Goal: Task Accomplishment & Management: Use online tool/utility

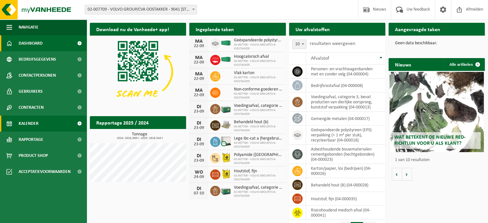
click at [32, 124] on span "Kalender" at bounding box center [29, 123] width 20 height 16
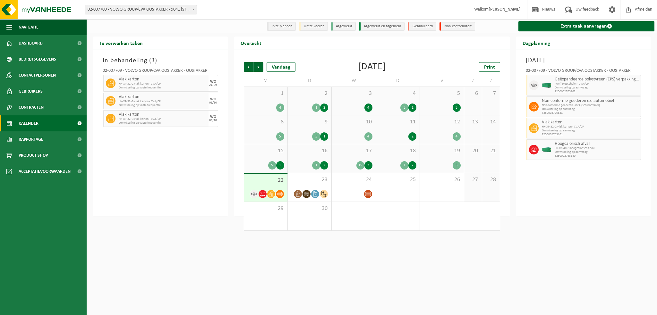
click at [438, 163] on div "5" at bounding box center [441, 165] width 37 height 8
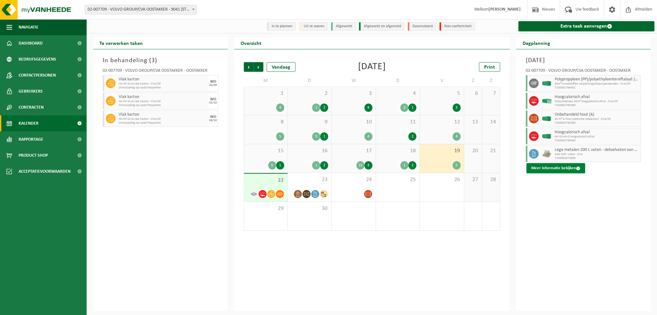
click at [488, 169] on span at bounding box center [578, 168] width 4 height 4
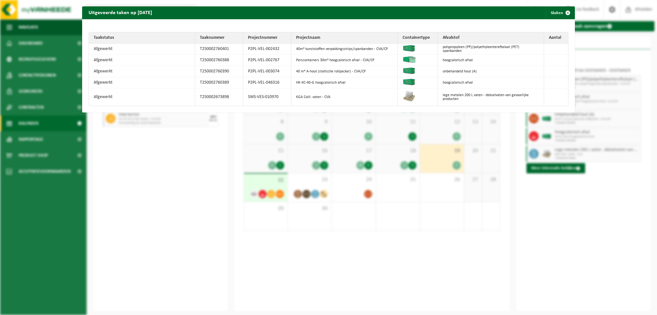
click at [137, 169] on div "Uitgevoerde taken op 2025-09-19 Sluiten Taakstatus Taaknummer Projectnummer Pro…" at bounding box center [328, 157] width 657 height 315
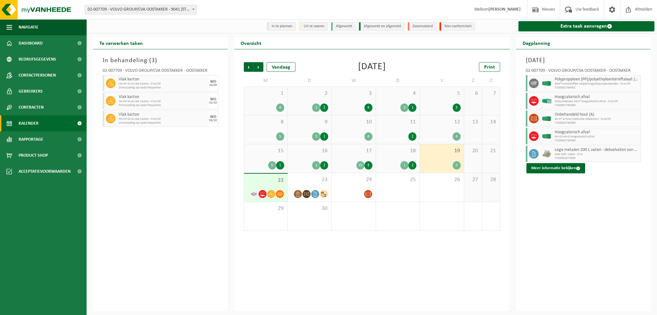
click at [262, 183] on span "22" at bounding box center [265, 180] width 37 height 7
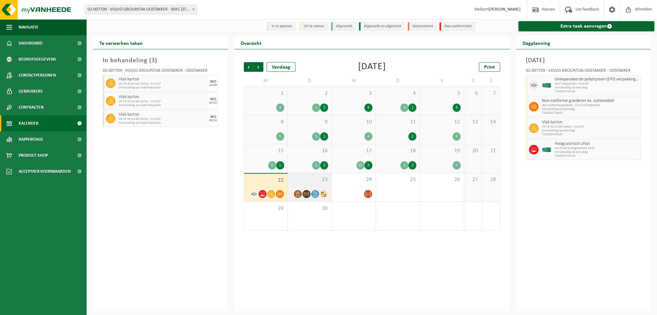
click at [308, 182] on span "23" at bounding box center [309, 179] width 37 height 7
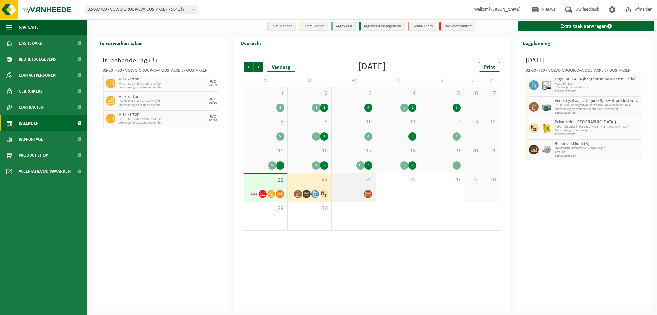
click at [347, 189] on div "24" at bounding box center [354, 187] width 44 height 29
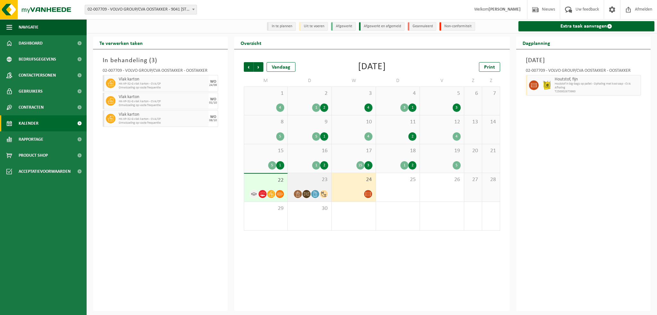
click at [302, 187] on div "23" at bounding box center [310, 187] width 44 height 29
click at [267, 186] on div "22" at bounding box center [265, 188] width 43 height 28
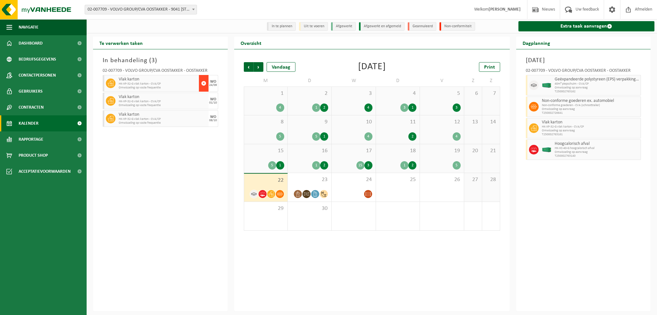
click at [204, 84] on span "button" at bounding box center [203, 83] width 5 height 13
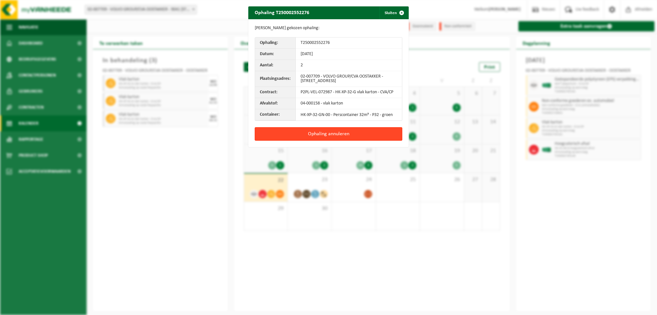
click at [299, 134] on button "Ophaling annuleren" at bounding box center [329, 133] width 148 height 13
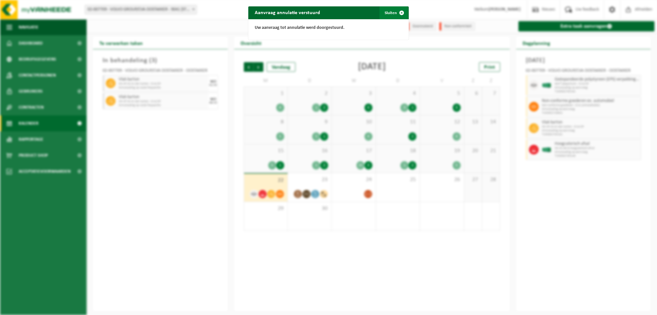
click at [399, 13] on span "button" at bounding box center [401, 12] width 13 height 13
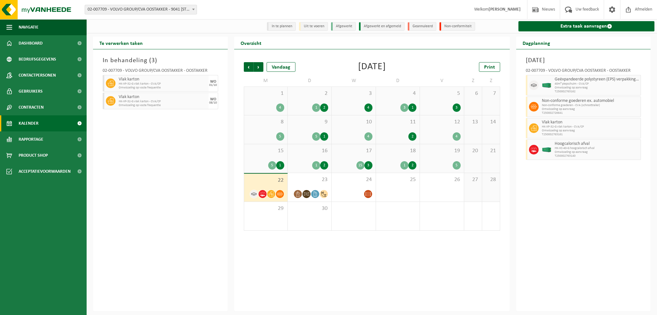
click at [442, 157] on div "19 5" at bounding box center [442, 158] width 44 height 29
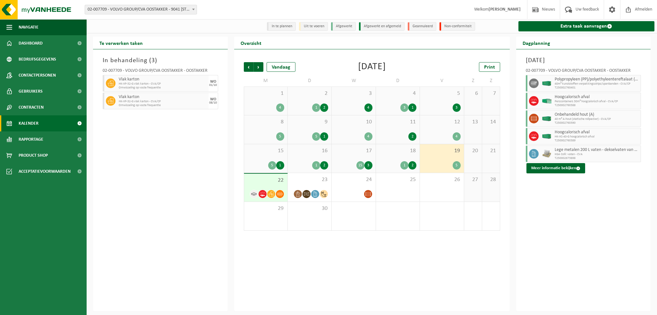
click at [488, 223] on div "Vrijdag 19 september 2025 02-007709 - VOLVO GROUP/CVA OOSTAKKER - OOSTAKKER Pol…" at bounding box center [583, 180] width 135 height 262
click at [488, 25] on link "Extra taak aanvragen" at bounding box center [586, 26] width 136 height 10
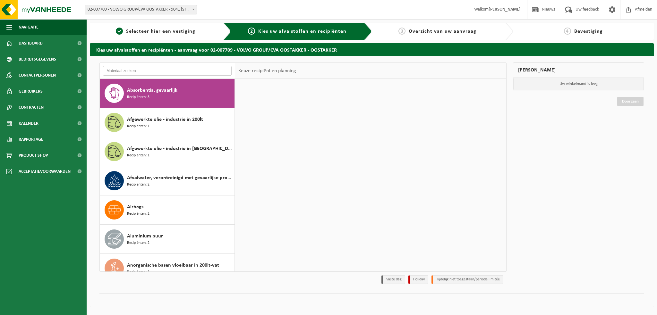
click at [136, 71] on input "text" at bounding box center [167, 71] width 129 height 10
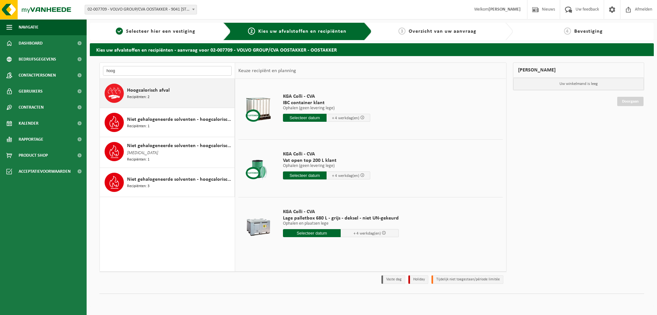
type input "hoog"
click at [131, 89] on span "Hoogcalorisch afval" at bounding box center [148, 91] width 43 height 8
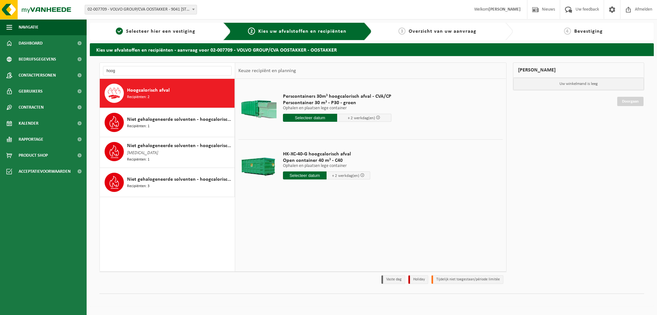
click at [301, 119] on input "text" at bounding box center [310, 118] width 54 height 8
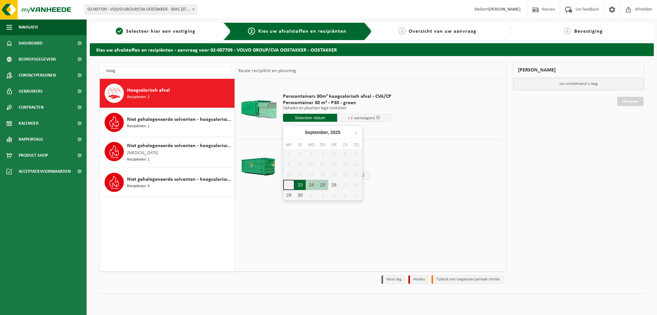
click at [304, 186] on div "23" at bounding box center [299, 185] width 11 height 10
type input "Van 2025-09-23"
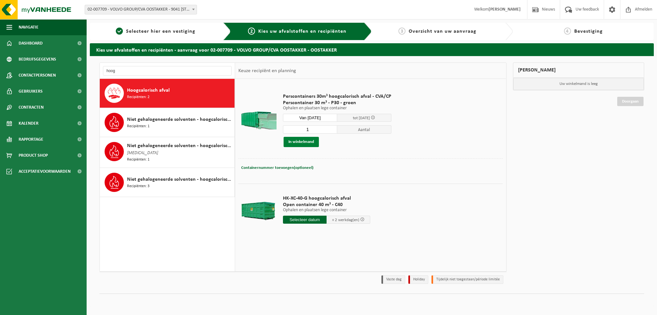
click at [301, 143] on button "In winkelmand" at bounding box center [301, 142] width 35 height 10
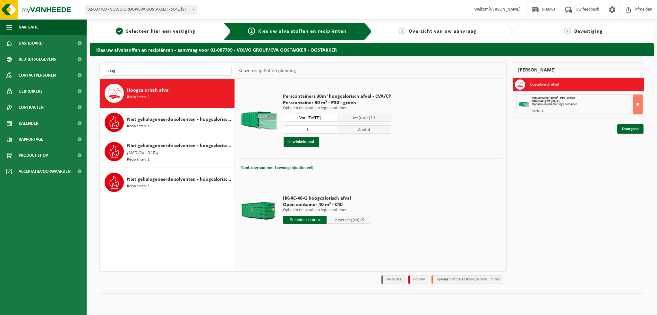
click at [172, 96] on div "Hoogcalorisch afval Recipiënten: 2" at bounding box center [180, 93] width 106 height 19
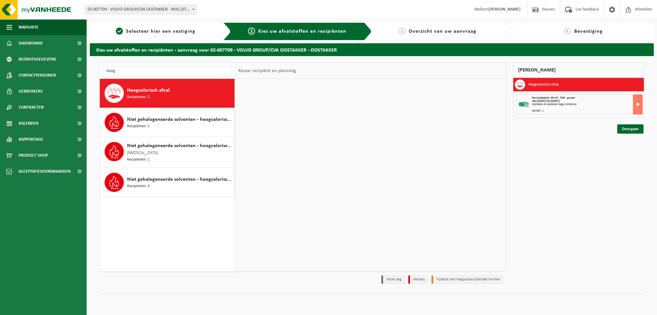
click at [305, 220] on div "Perscontainers 30m³ hoogcalorisch afval - CVA/CP Perscontainer 30 m³ - P30 - gr…" at bounding box center [370, 175] width 271 height 192
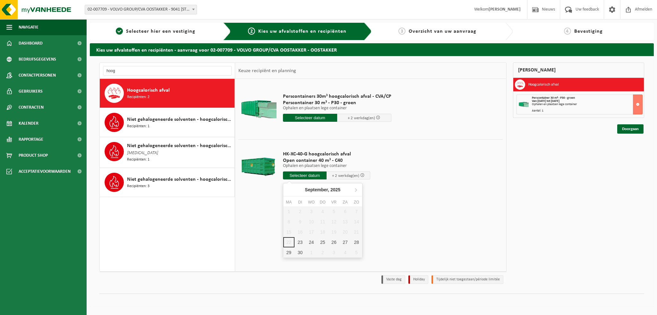
click at [304, 178] on input "text" at bounding box center [305, 176] width 44 height 8
click at [300, 241] on div "23" at bounding box center [299, 242] width 11 height 10
type input "Van 2025-09-23"
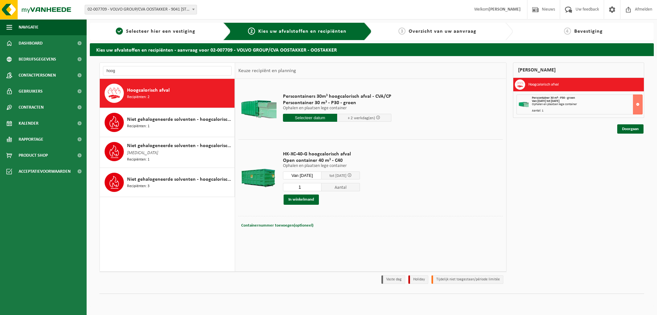
click at [298, 193] on div "1 Aantal In winkelmand" at bounding box center [321, 194] width 77 height 22
click at [297, 196] on button "In winkelmand" at bounding box center [301, 200] width 35 height 10
click at [627, 152] on link "Doorgaan" at bounding box center [630, 152] width 26 height 9
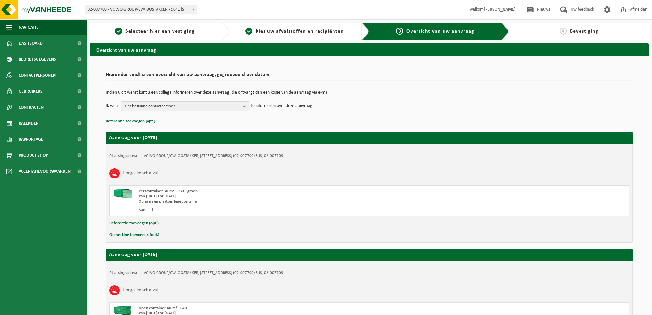
click at [245, 104] on b "button" at bounding box center [246, 106] width 6 height 9
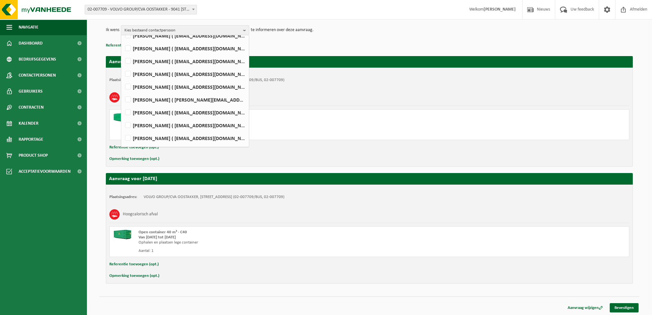
scroll to position [356, 0]
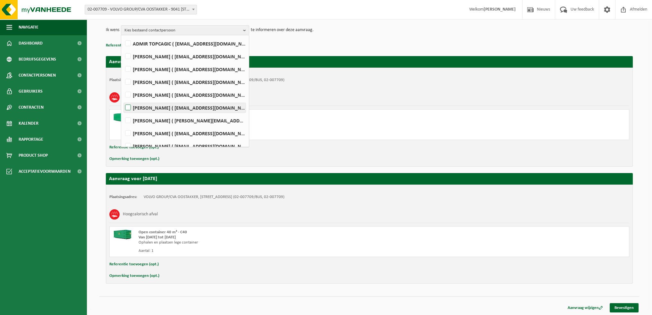
click at [127, 106] on label "WIM VEIRMAN ( wim.veirman@volvo.com )" at bounding box center [185, 108] width 122 height 10
click at [123, 100] on input "WIM VEIRMAN ( wim.veirman@volvo.com )" at bounding box center [123, 99] width 0 height 0
checkbox input "true"
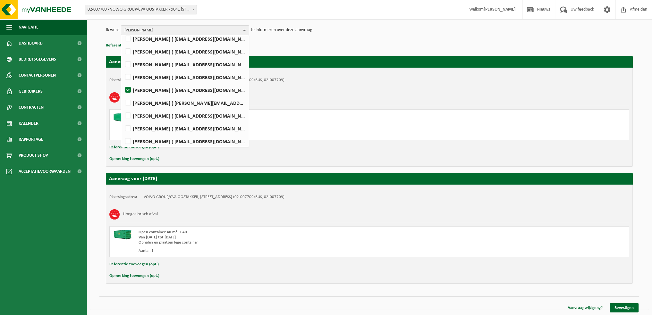
scroll to position [388, 0]
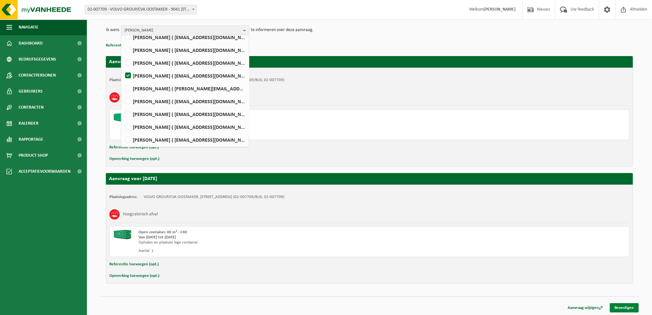
click at [627, 309] on link "Bevestigen" at bounding box center [624, 307] width 29 height 9
